Goal: Find contact information: Find contact information

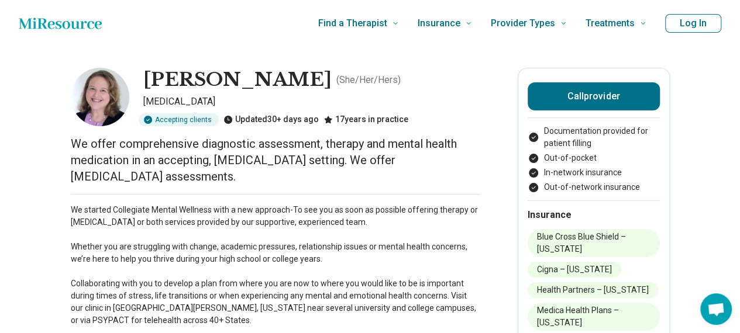
drag, startPoint x: 150, startPoint y: 77, endPoint x: 338, endPoint y: 81, distance: 187.3
click at [338, 81] on div "[PERSON_NAME] ( She/Her/Hers )" at bounding box center [311, 80] width 337 height 25
copy h1 "[PERSON_NAME]"
drag, startPoint x: 116, startPoint y: 209, endPoint x: 214, endPoint y: 216, distance: 97.4
click at [214, 216] on p "We started Collegiate Mental Wellness with a new approach-To see you as soon as…" at bounding box center [276, 265] width 410 height 123
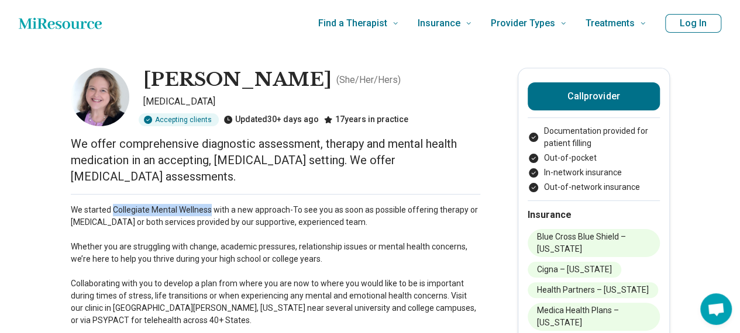
copy p "Collegiate Mental Wellness"
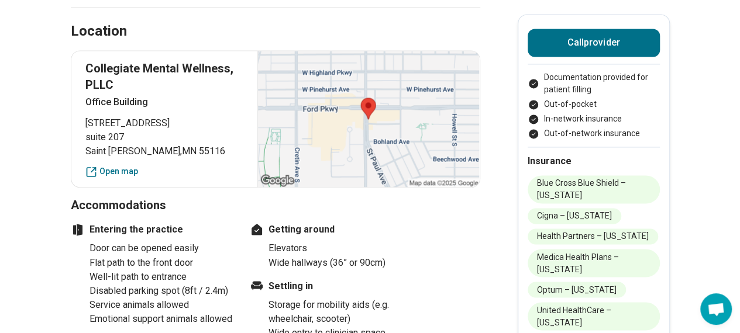
scroll to position [852, 0]
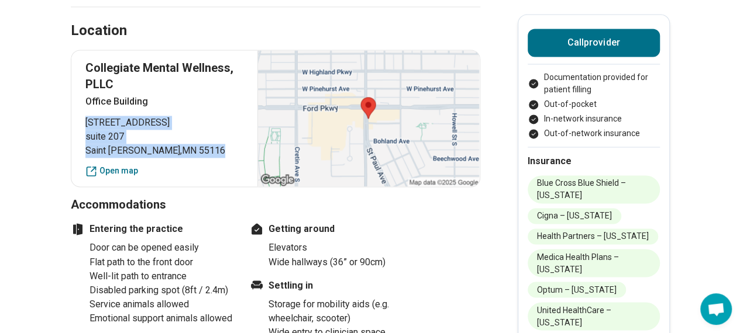
drag, startPoint x: 90, startPoint y: 120, endPoint x: 183, endPoint y: 146, distance: 96.5
click at [183, 146] on p "[STREET_ADDRESS][PERSON_NAME]" at bounding box center [164, 137] width 159 height 42
copy p "[STREET_ADDRESS][PERSON_NAME]"
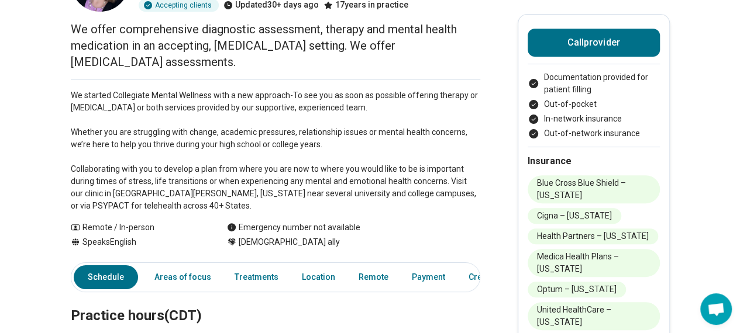
scroll to position [0, 0]
